Goal: Information Seeking & Learning: Learn about a topic

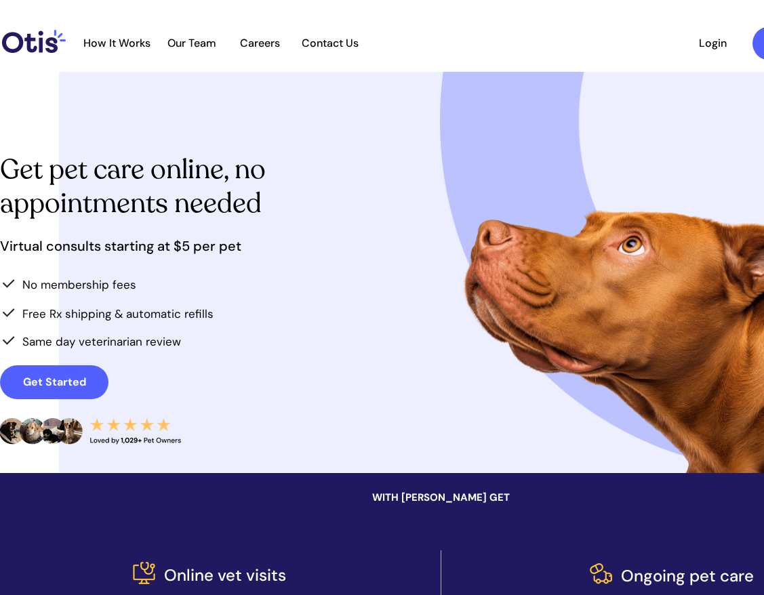
click at [204, 39] on span "Our Team" at bounding box center [192, 43] width 66 height 13
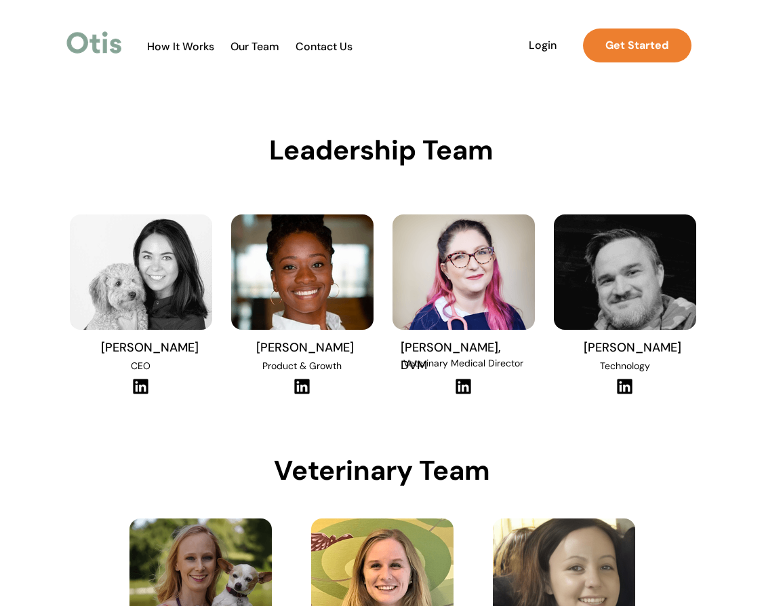
click at [146, 384] on img at bounding box center [141, 386] width 18 height 17
click at [184, 47] on span "How It Works" at bounding box center [180, 46] width 81 height 13
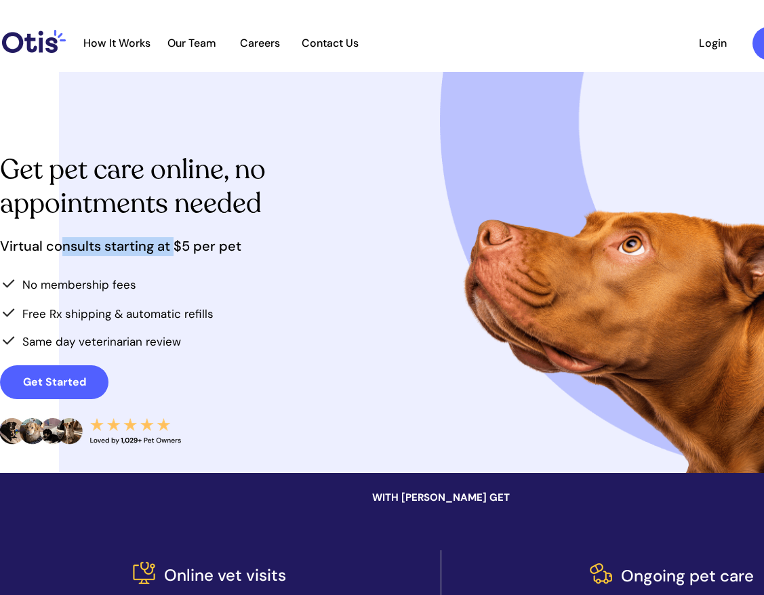
drag, startPoint x: 59, startPoint y: 245, endPoint x: 174, endPoint y: 245, distance: 115.3
click at [174, 245] on span "Virtual consults starting at $5 per pet" at bounding box center [120, 246] width 241 height 18
drag, startPoint x: 83, startPoint y: 288, endPoint x: 101, endPoint y: 288, distance: 17.6
click at [100, 288] on span "No membership fees" at bounding box center [79, 284] width 114 height 15
drag, startPoint x: 64, startPoint y: 317, endPoint x: 137, endPoint y: 321, distance: 72.7
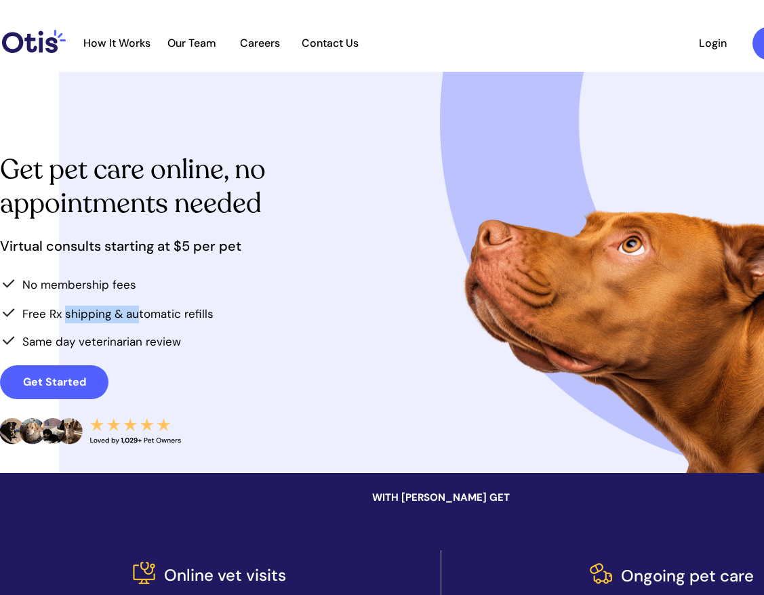
click at [137, 321] on span "Free Rx shipping & automatic refills" at bounding box center [117, 314] width 191 height 15
drag, startPoint x: 121, startPoint y: 344, endPoint x: 49, endPoint y: 341, distance: 72.6
click at [49, 341] on span "Same day veterinarian review" at bounding box center [101, 341] width 159 height 15
click at [61, 340] on span "Same day veterinarian review" at bounding box center [101, 341] width 159 height 15
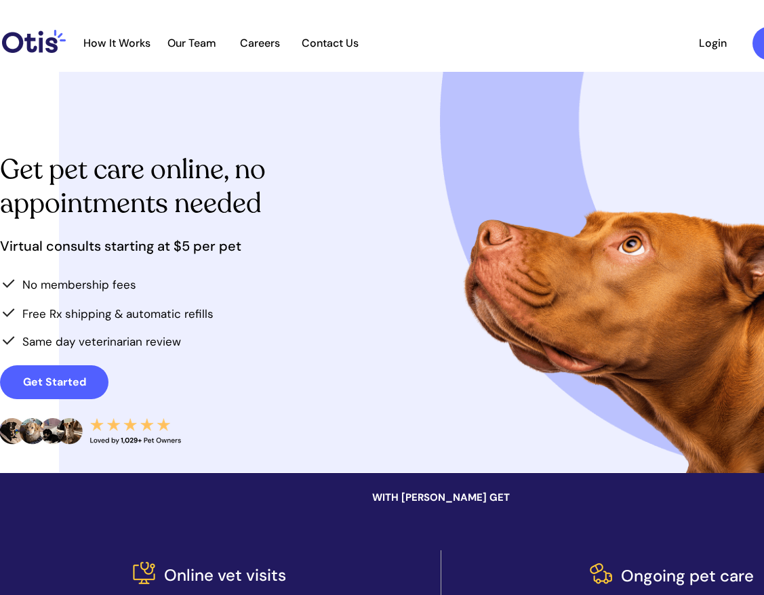
scroll to position [641, 0]
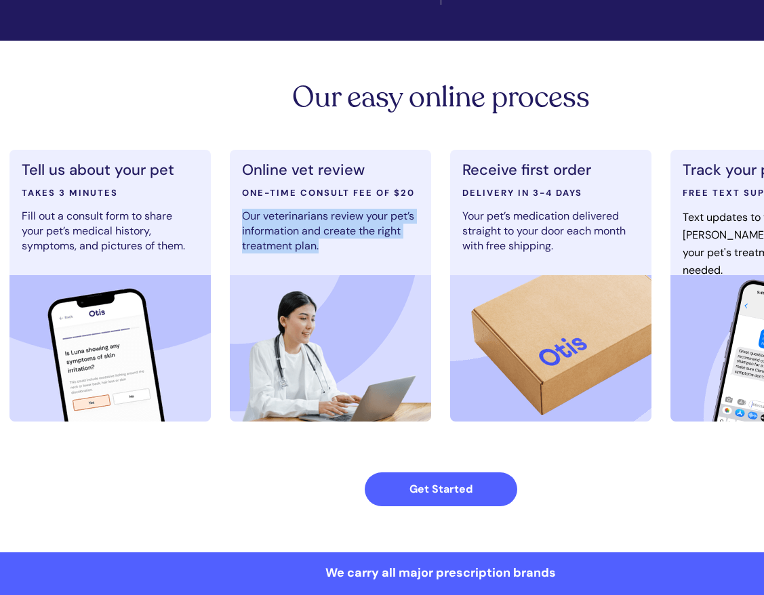
drag, startPoint x: 243, startPoint y: 218, endPoint x: 381, endPoint y: 249, distance: 141.7
click at [381, 249] on p "Our veterinarians review your pet’s information and create the right treatment …" at bounding box center [328, 231] width 173 height 45
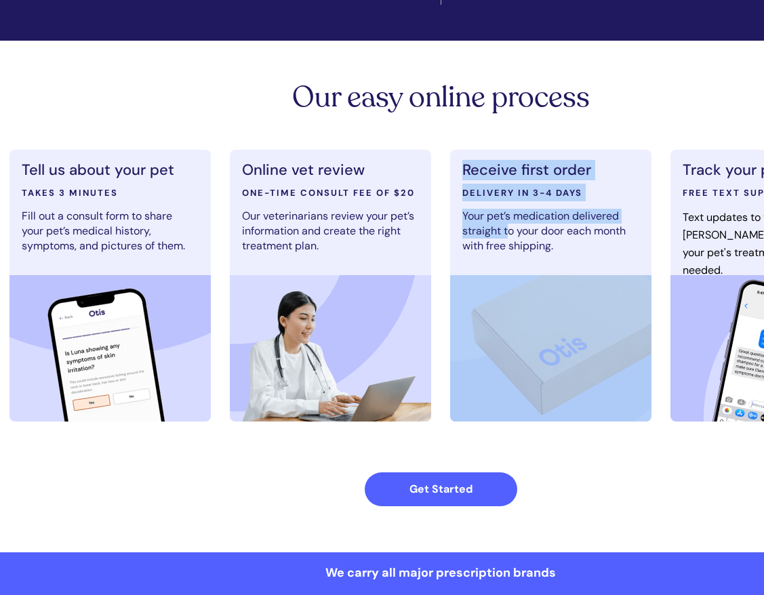
drag, startPoint x: 510, startPoint y: 223, endPoint x: 604, endPoint y: 260, distance: 100.5
click at [604, 260] on div "Receive first order DELIVERY IN 3-4 DAYS Your pet’s medication delivered straig…" at bounding box center [550, 285] width 201 height 271
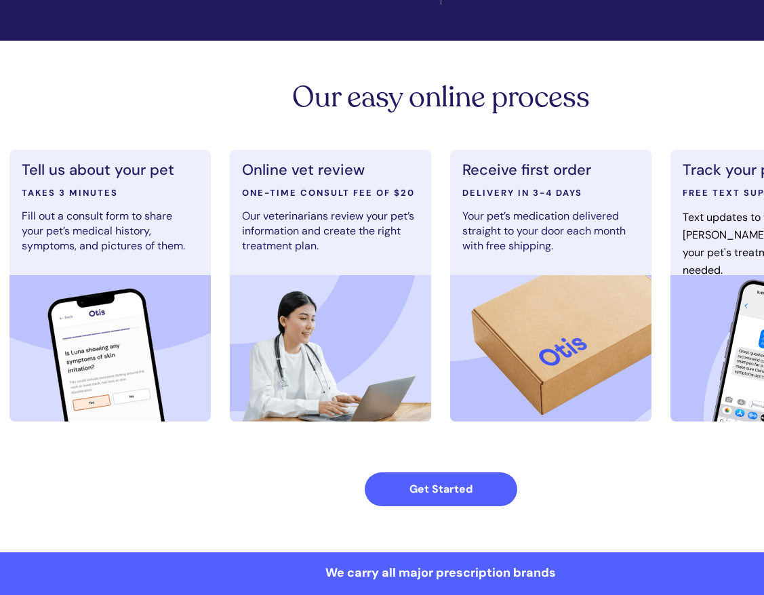
click at [692, 256] on span "Text updates to your [PERSON_NAME]. They'll adjust your pet's treatment plan if…" at bounding box center [760, 243] width 155 height 67
drag, startPoint x: 698, startPoint y: 237, endPoint x: -82, endPoint y: 284, distance: 782.0
click at [305, 243] on span "Our veterinarians review your pet’s information and create the right treatment …" at bounding box center [328, 231] width 172 height 44
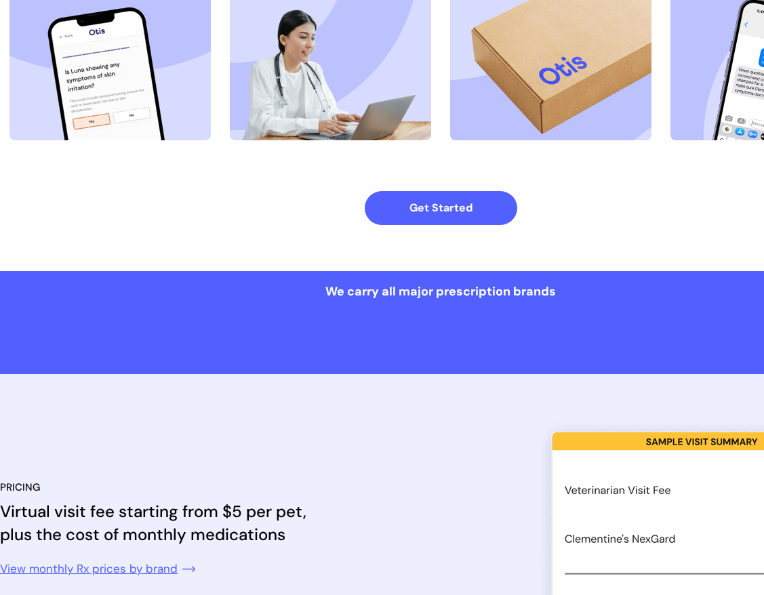
scroll to position [1092, 0]
